Goal: Transaction & Acquisition: Download file/media

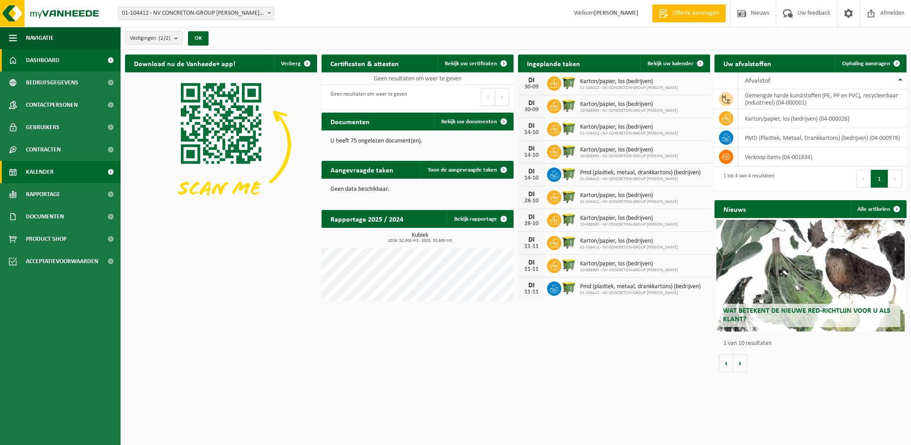
click at [41, 170] on span "Kalender" at bounding box center [40, 172] width 28 height 22
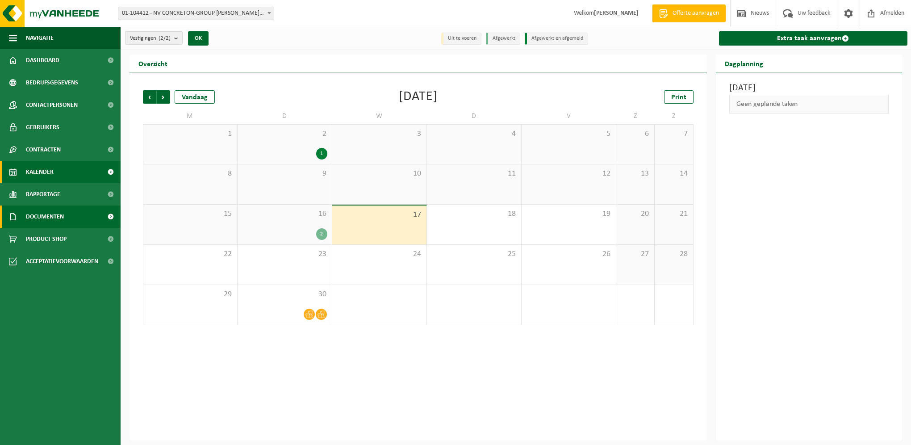
click at [42, 219] on span "Documenten" at bounding box center [45, 216] width 38 height 22
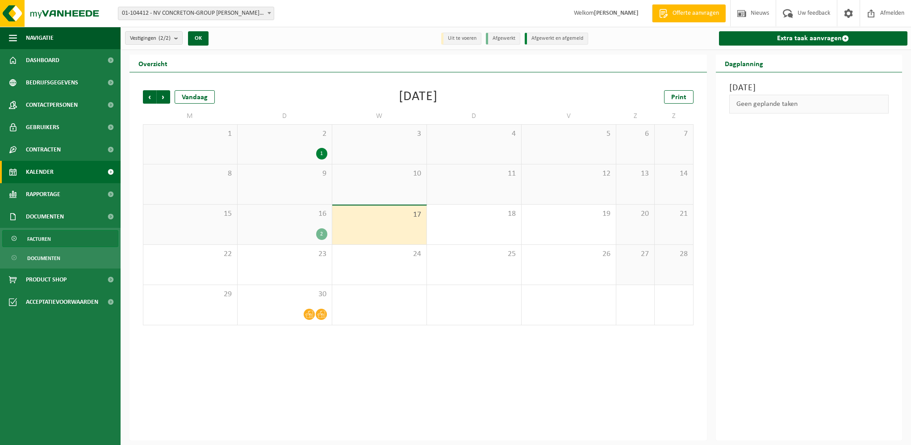
click at [42, 239] on span "Facturen" at bounding box center [39, 238] width 24 height 17
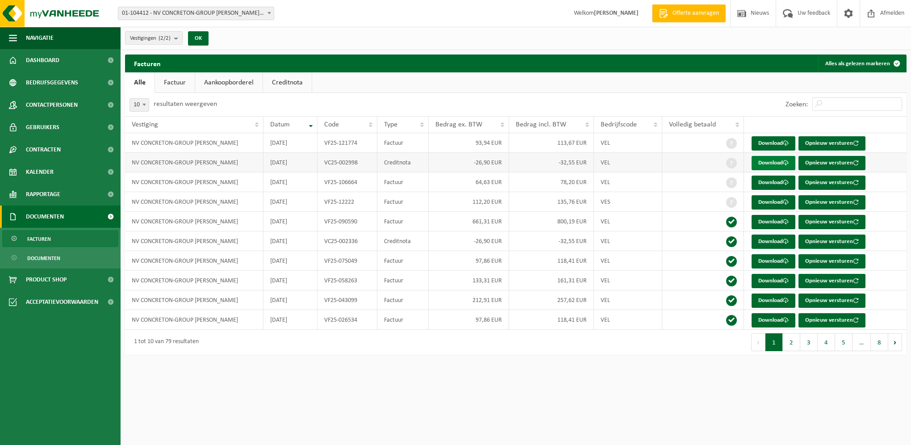
click at [768, 163] on link "Download" at bounding box center [774, 163] width 44 height 14
click at [767, 163] on link "Download" at bounding box center [774, 163] width 44 height 14
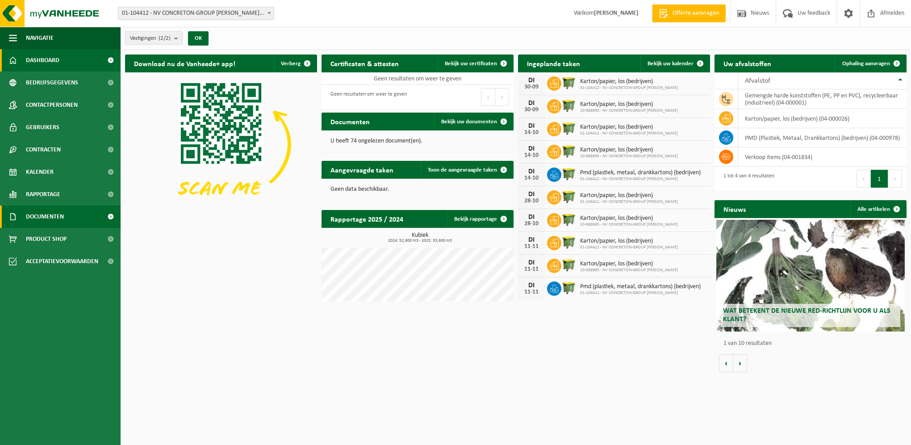
click at [46, 216] on span "Documenten" at bounding box center [45, 216] width 38 height 22
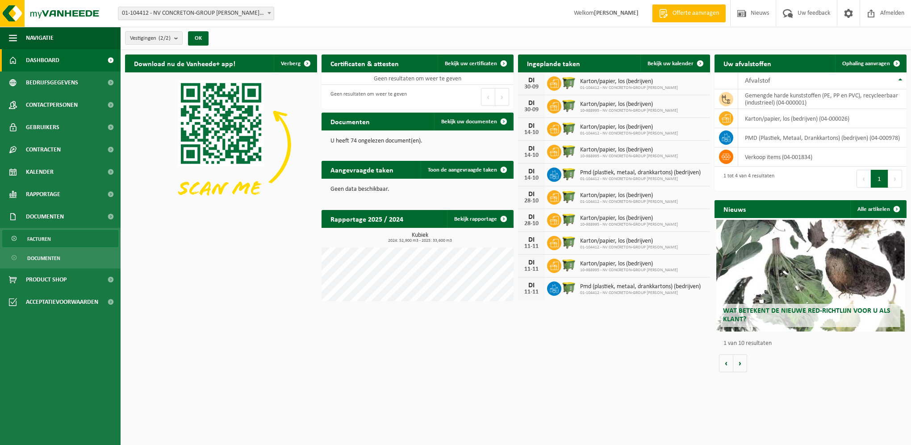
click at [45, 239] on span "Facturen" at bounding box center [39, 238] width 24 height 17
